Goal: Information Seeking & Learning: Check status

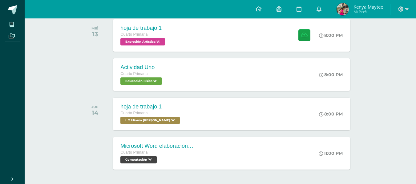
scroll to position [159, 0]
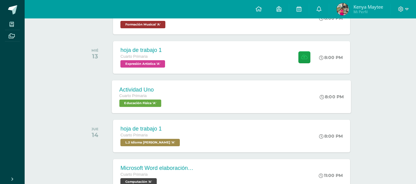
click at [300, 99] on div "Actividad Uno Cuarto Primaria Educación Física 'A' 8:00 PM Actividad Uno Educac…" at bounding box center [231, 96] width 239 height 33
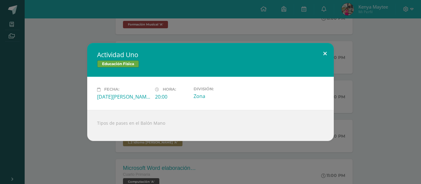
click at [324, 51] on button at bounding box center [325, 53] width 18 height 21
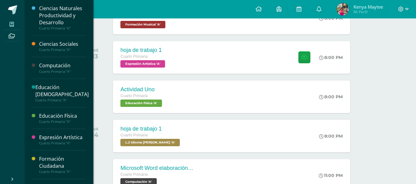
click at [11, 27] on span at bounding box center [12, 24] width 14 height 8
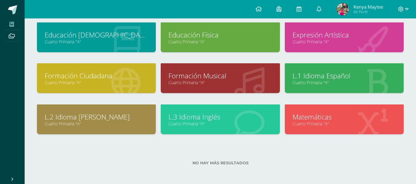
scroll to position [80, 0]
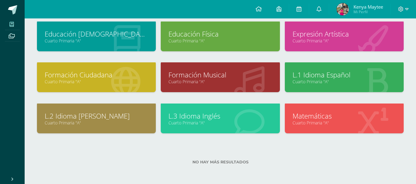
click at [233, 51] on div "Educación Física Cuarto Primaria "A"" at bounding box center [220, 37] width 119 height 30
click at [227, 32] on link "Educación Física" at bounding box center [219, 34] width 103 height 10
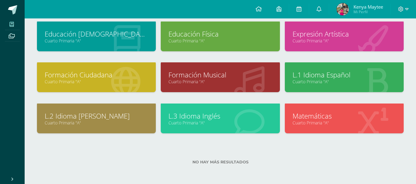
click at [227, 32] on link "Educación Física" at bounding box center [219, 34] width 103 height 10
drag, startPoint x: 227, startPoint y: 32, endPoint x: 232, endPoint y: 38, distance: 8.1
click at [232, 38] on div "Educación Física Cuarto Primaria "A"" at bounding box center [220, 37] width 119 height 30
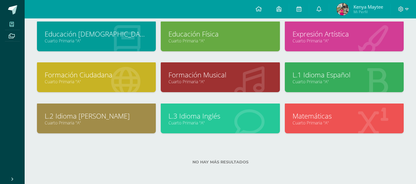
click at [232, 38] on link "Cuarto Primaria "A"" at bounding box center [219, 41] width 103 height 6
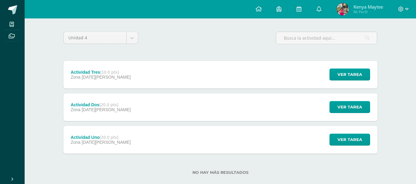
scroll to position [43, 0]
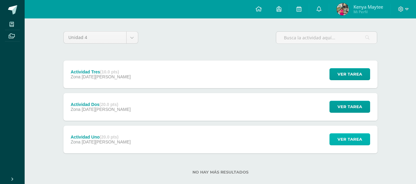
click at [339, 134] on button "Ver tarea" at bounding box center [349, 140] width 41 height 12
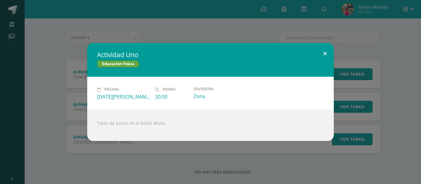
click at [325, 51] on button at bounding box center [325, 53] width 18 height 21
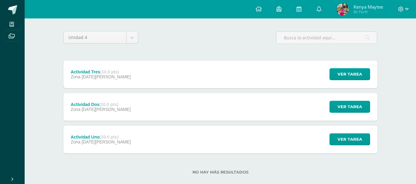
click at [112, 74] on strong "(10.0 pts)" at bounding box center [109, 72] width 19 height 5
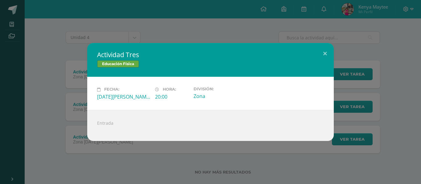
click at [54, 37] on div "Actividad Tres Educación Física Fecha: [DATE][PERSON_NAME] Hora: 20:00 División:" at bounding box center [210, 92] width 421 height 184
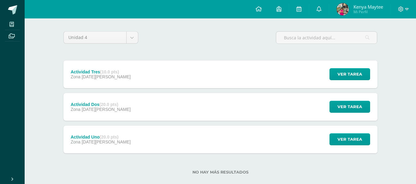
click at [119, 111] on div "Zona [DATE][PERSON_NAME]" at bounding box center [101, 109] width 60 height 5
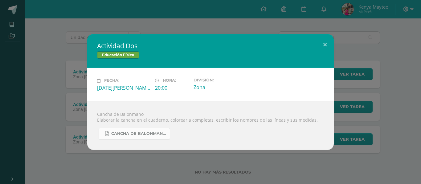
click at [148, 136] on span "Cancha de Balonmano.docx" at bounding box center [138, 133] width 55 height 5
click at [325, 43] on button at bounding box center [325, 44] width 18 height 21
